Goal: Navigation & Orientation: Find specific page/section

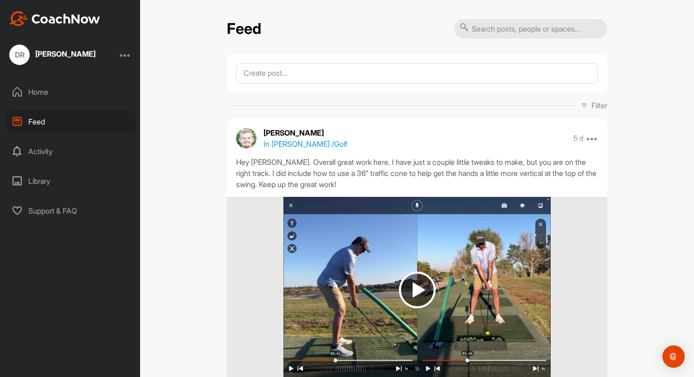
click at [39, 90] on div "Home" at bounding box center [70, 91] width 131 height 23
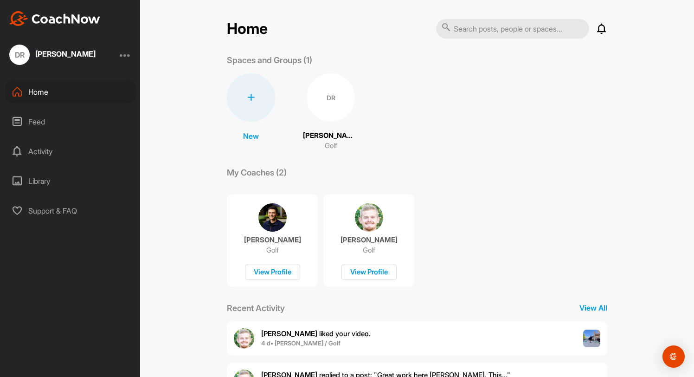
click at [32, 131] on div "Feed" at bounding box center [70, 121] width 131 height 23
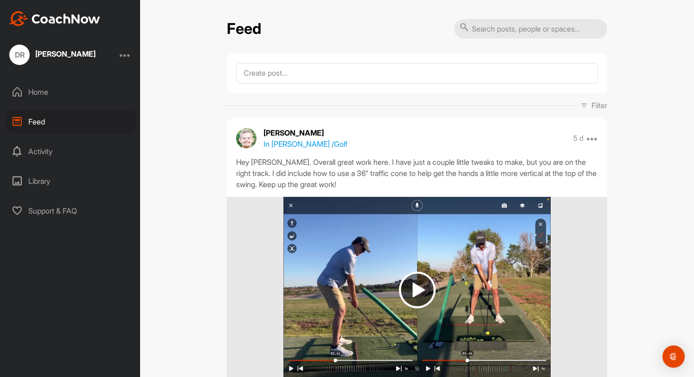
click at [40, 84] on div "Home" at bounding box center [70, 91] width 131 height 23
